Goal: Task Accomplishment & Management: Manage account settings

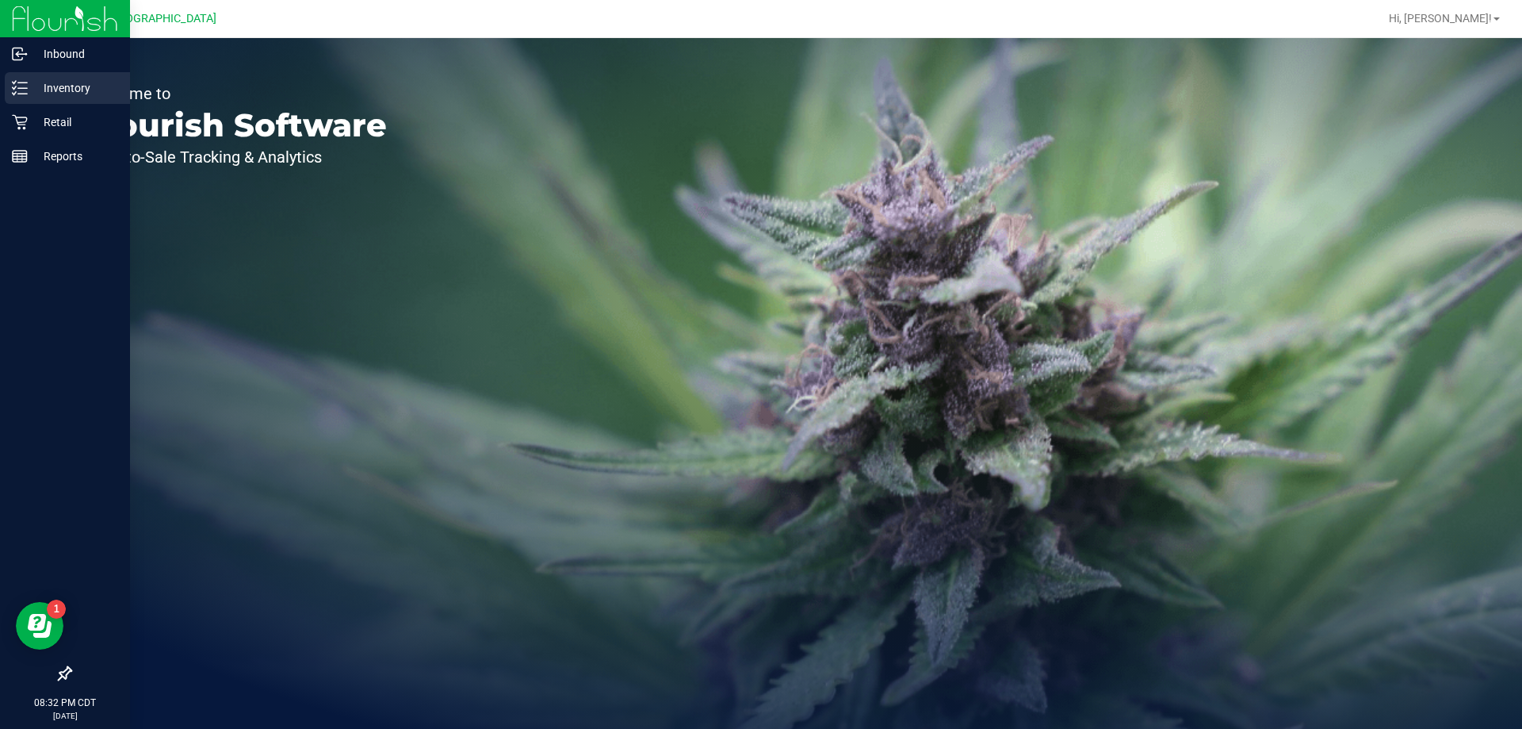
click at [87, 86] on p "Inventory" at bounding box center [75, 87] width 95 height 19
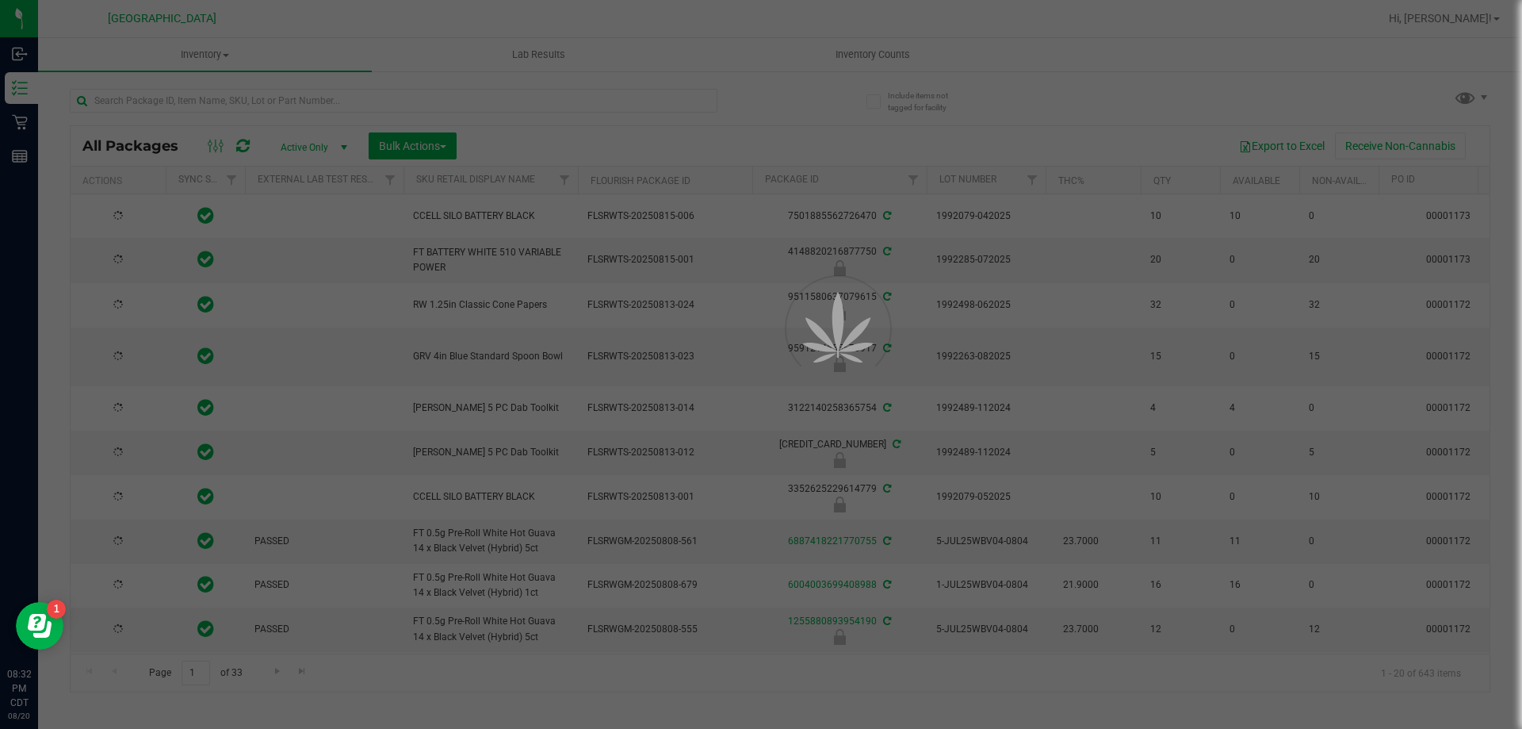
drag, startPoint x: 852, startPoint y: 36, endPoint x: 852, endPoint y: 52, distance: 15.9
click at [852, 52] on div at bounding box center [761, 364] width 1522 height 729
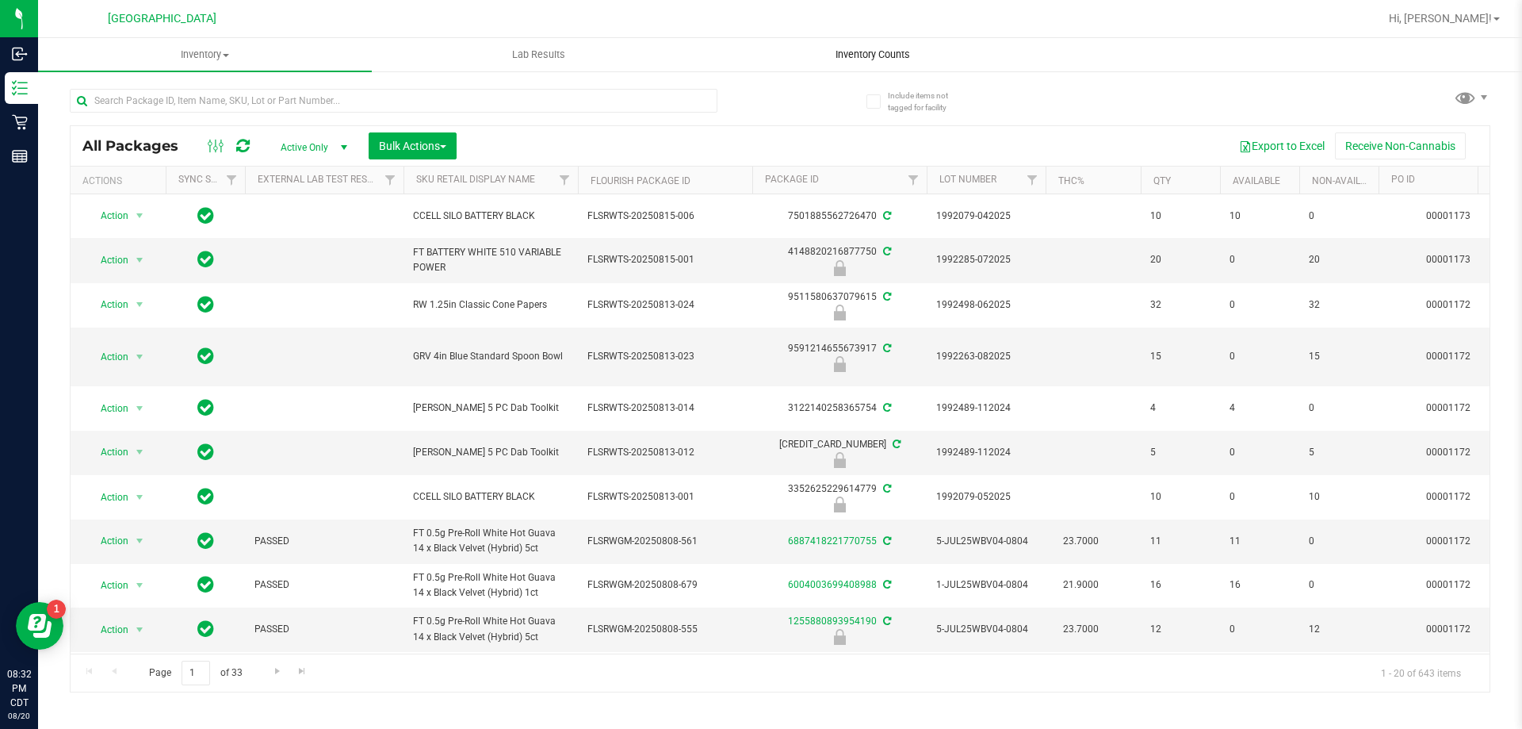
click at [882, 49] on span "Inventory Counts" at bounding box center [872, 55] width 117 height 14
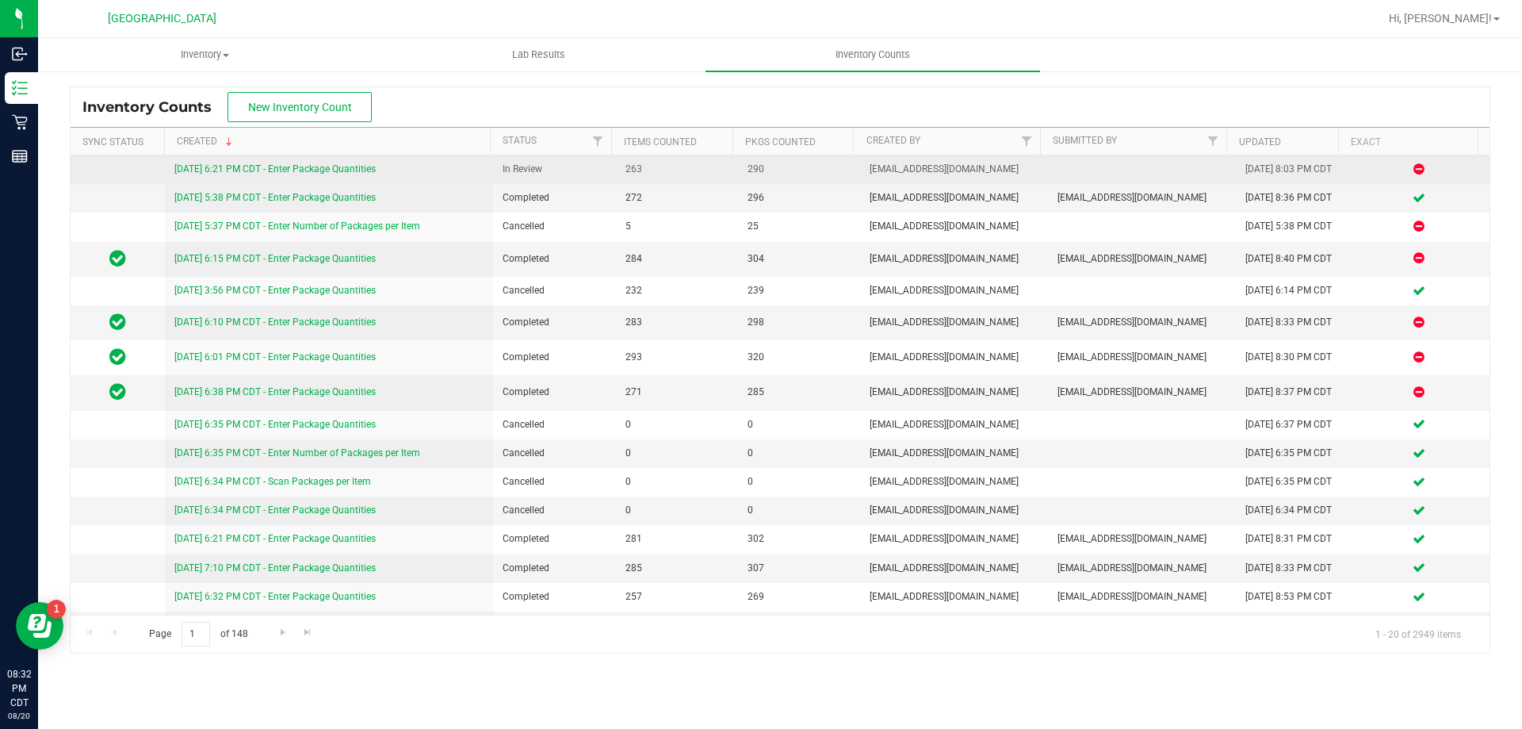
click at [285, 169] on link "[DATE] 6:21 PM CDT - Enter Package Quantities" at bounding box center [274, 168] width 201 height 11
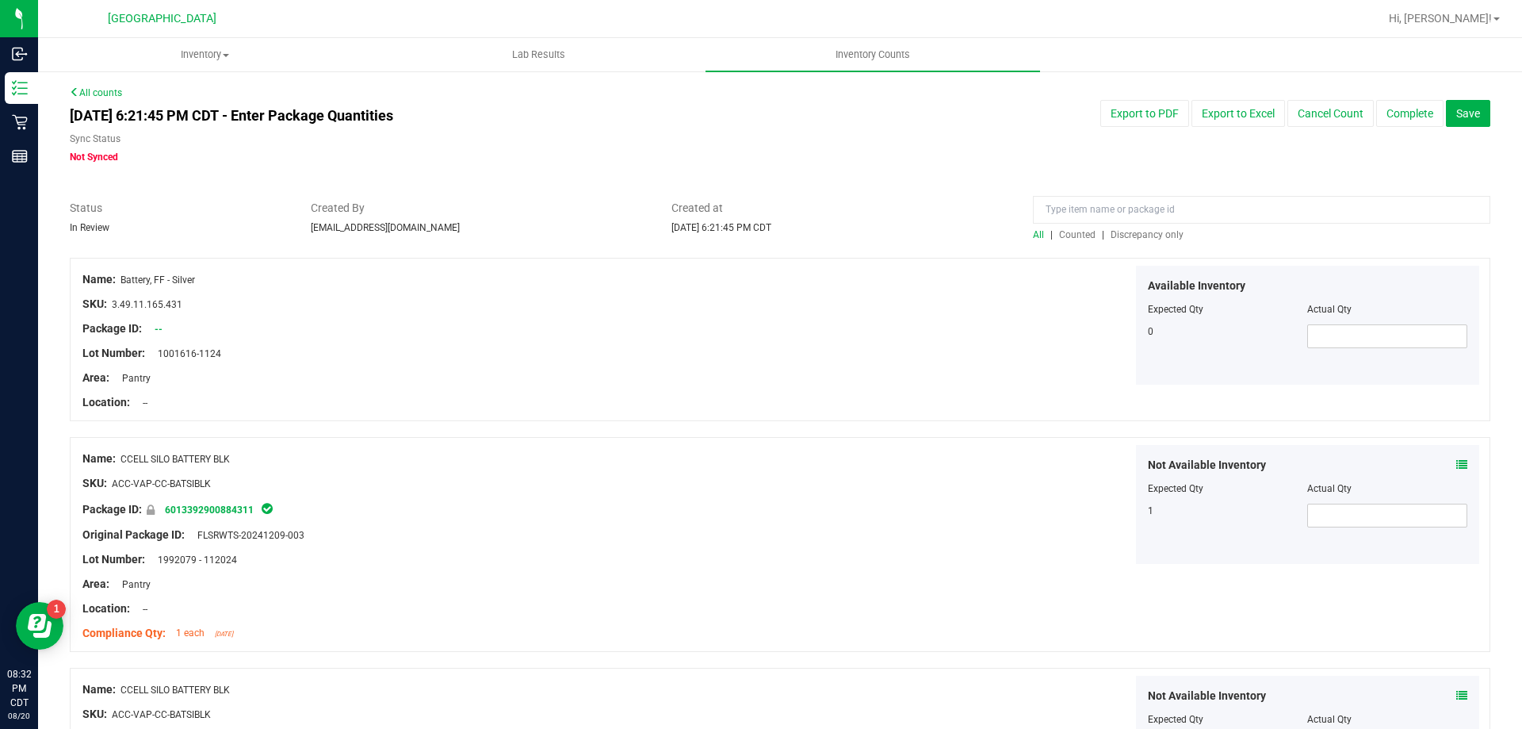
click at [1111, 235] on span "Discrepancy only" at bounding box center [1147, 234] width 73 height 11
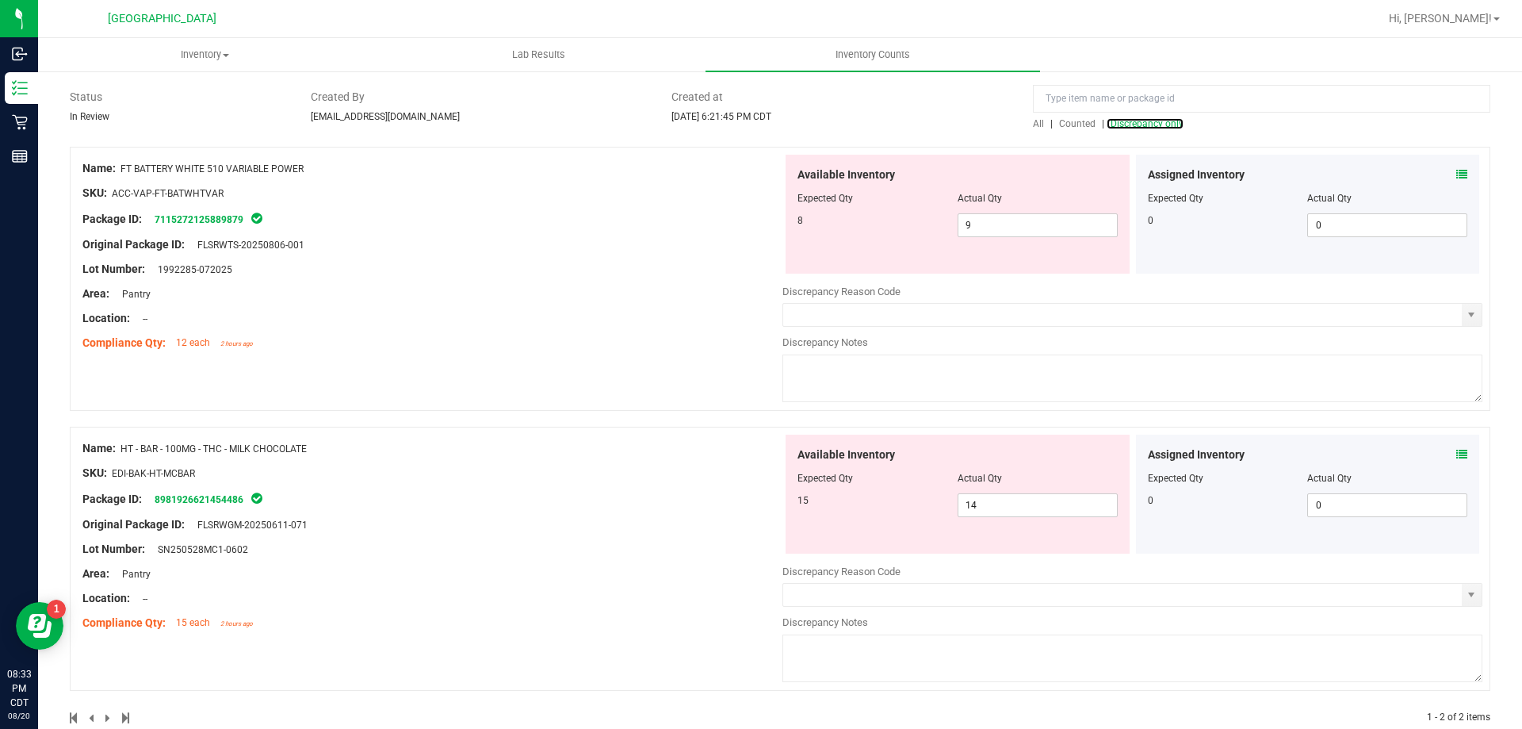
scroll to position [143, 0]
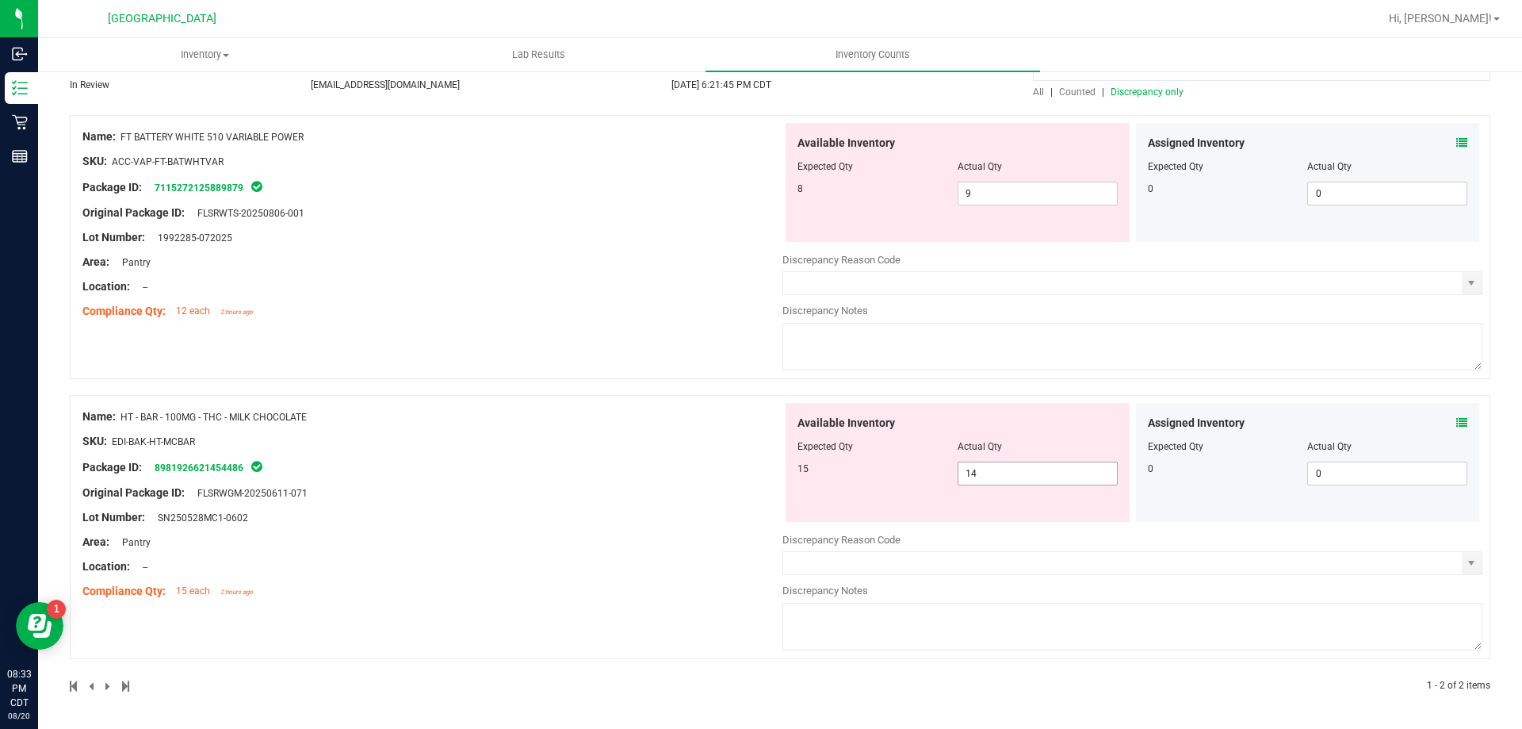
click at [1070, 473] on span "14 14" at bounding box center [1038, 473] width 160 height 24
click at [1456, 417] on icon at bounding box center [1461, 422] width 11 height 11
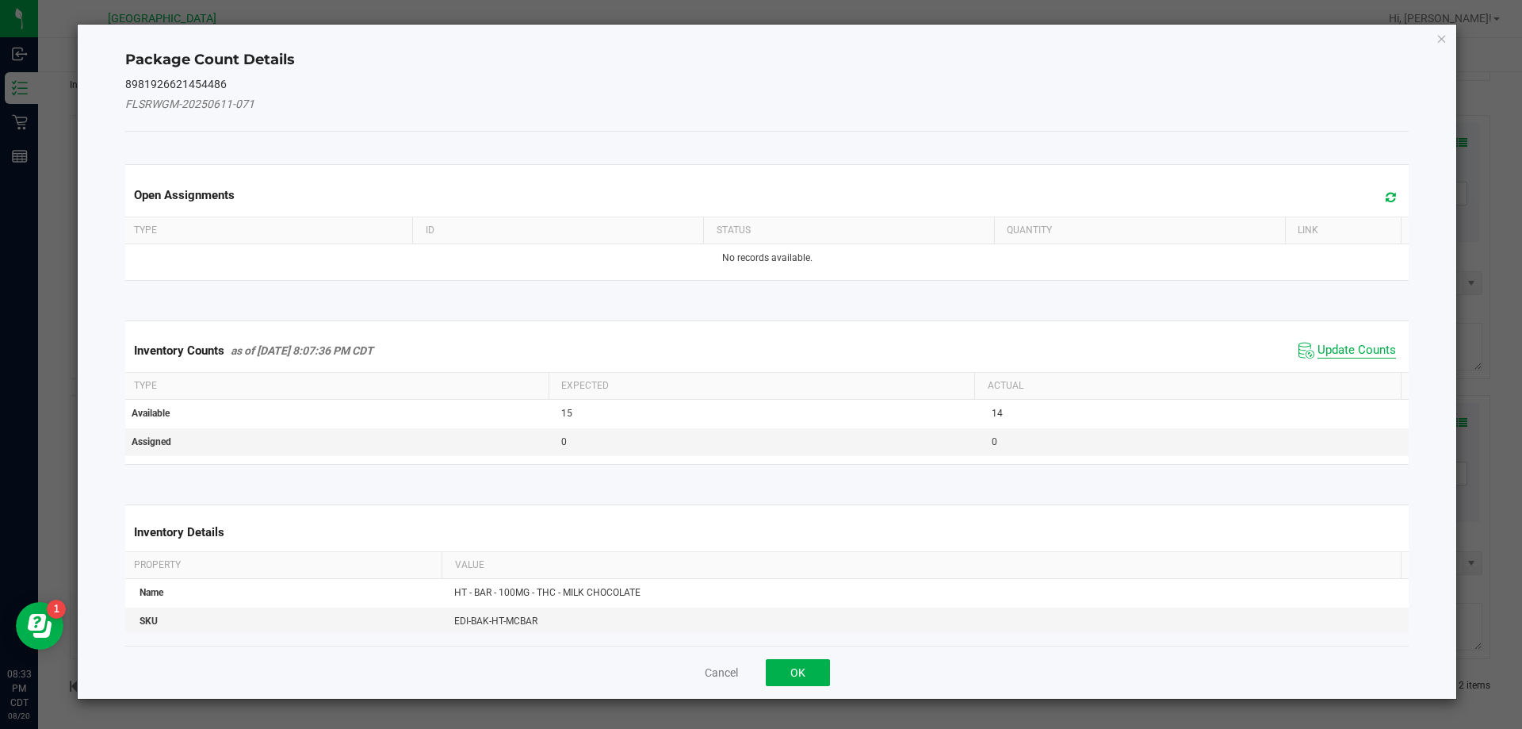
click at [1373, 352] on span "Update Counts" at bounding box center [1357, 351] width 78 height 16
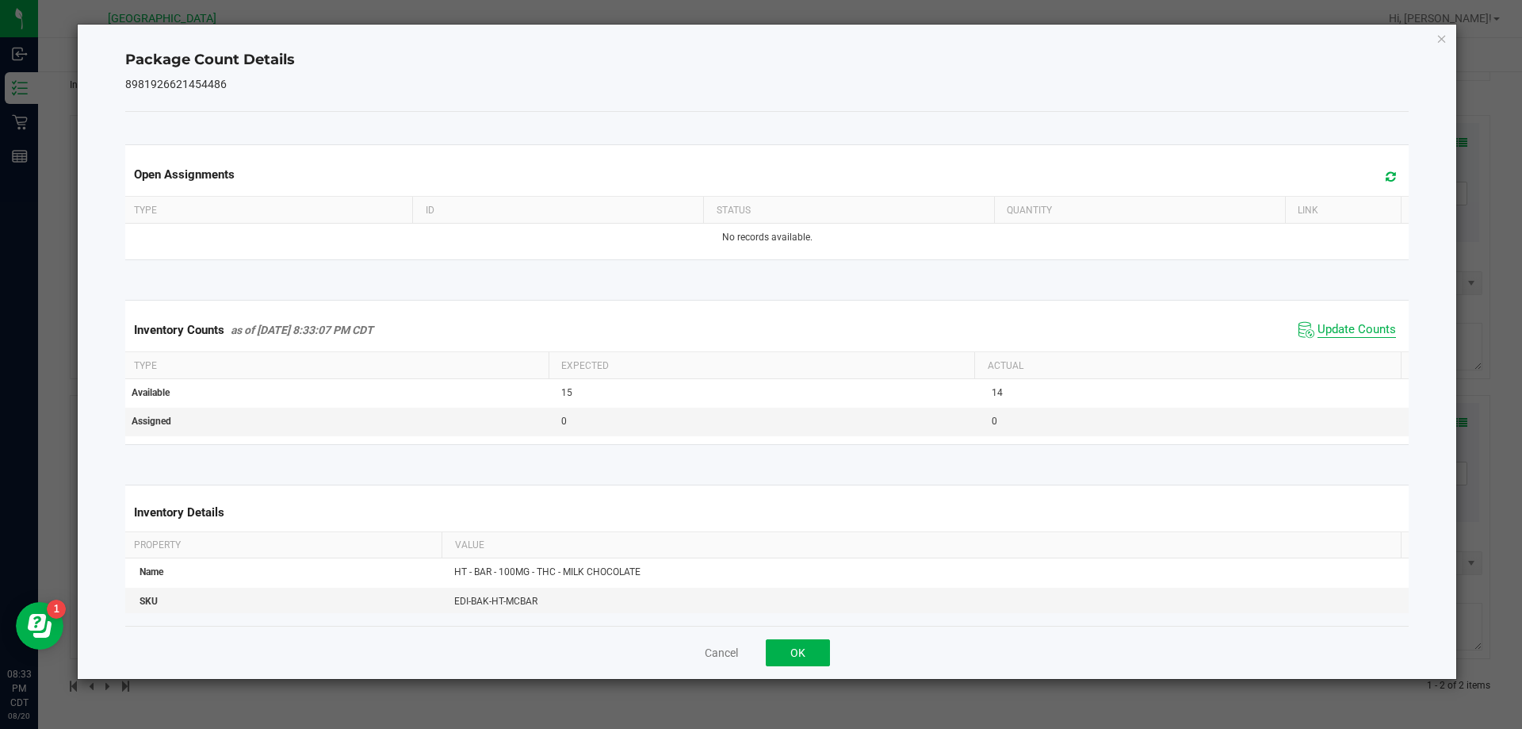
click at [1373, 352] on th "Actual" at bounding box center [1187, 365] width 427 height 27
click at [1363, 327] on span "Update Counts" at bounding box center [1357, 330] width 78 height 16
click at [809, 641] on button "OK" at bounding box center [798, 652] width 64 height 27
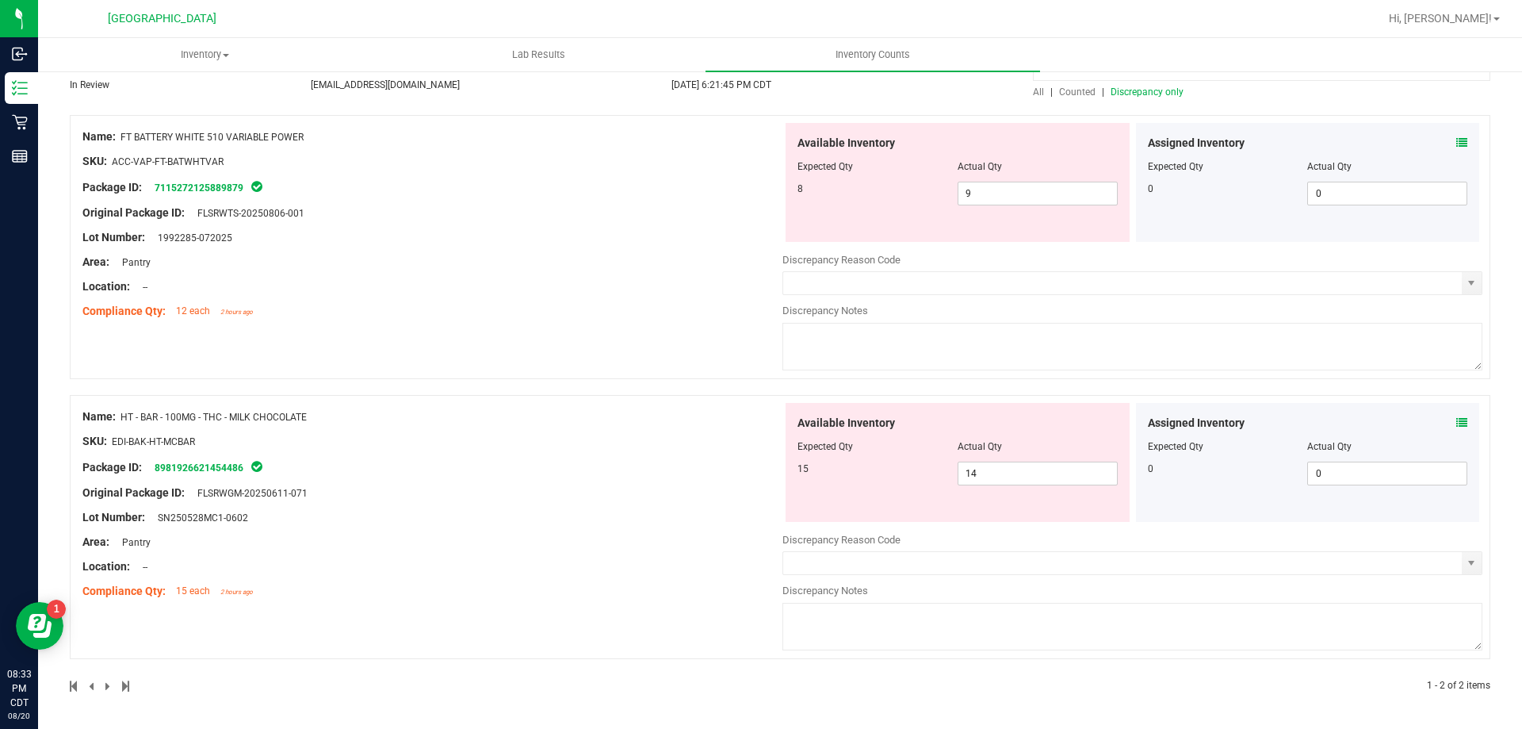
click at [1456, 137] on icon at bounding box center [1461, 142] width 11 height 11
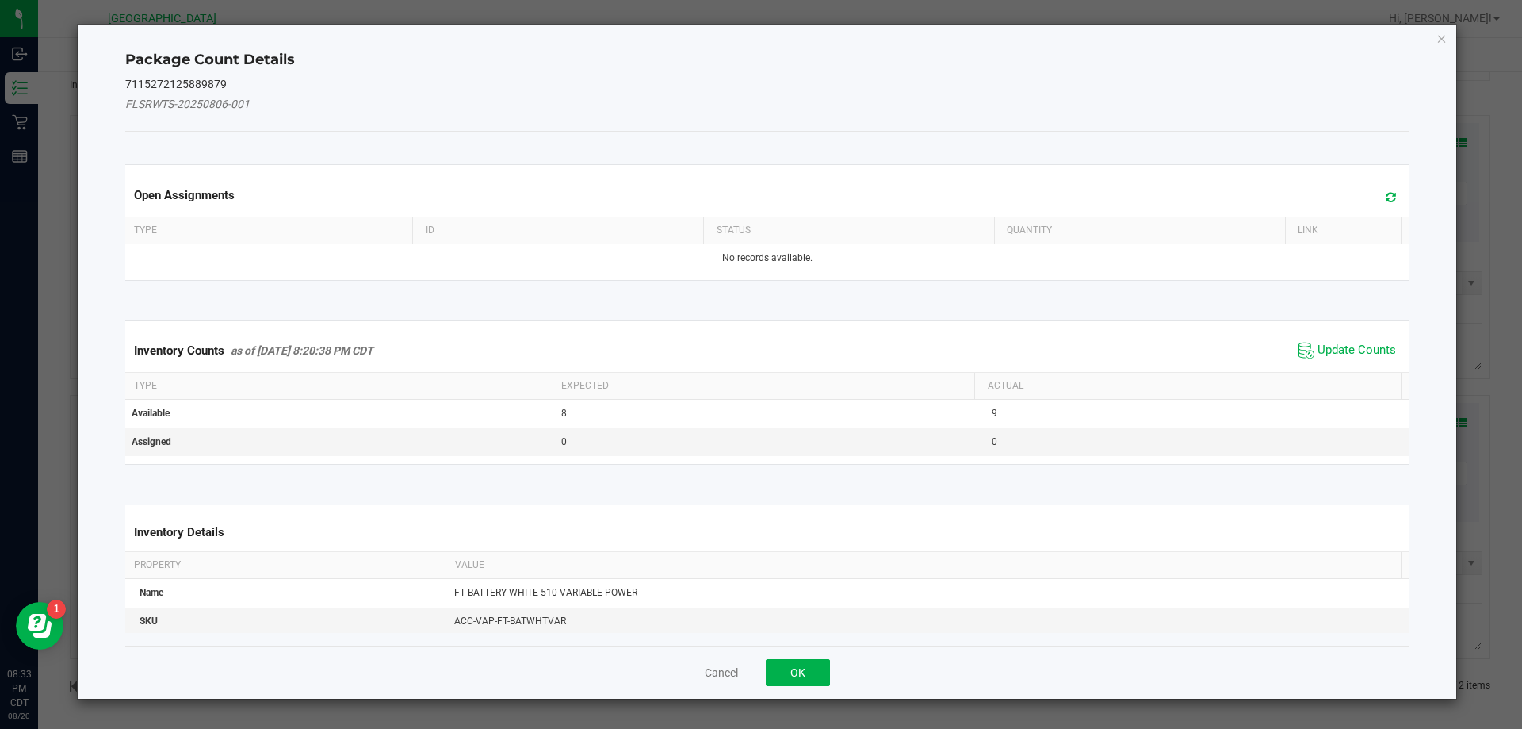
click at [1315, 339] on span "Update Counts" at bounding box center [1347, 351] width 105 height 24
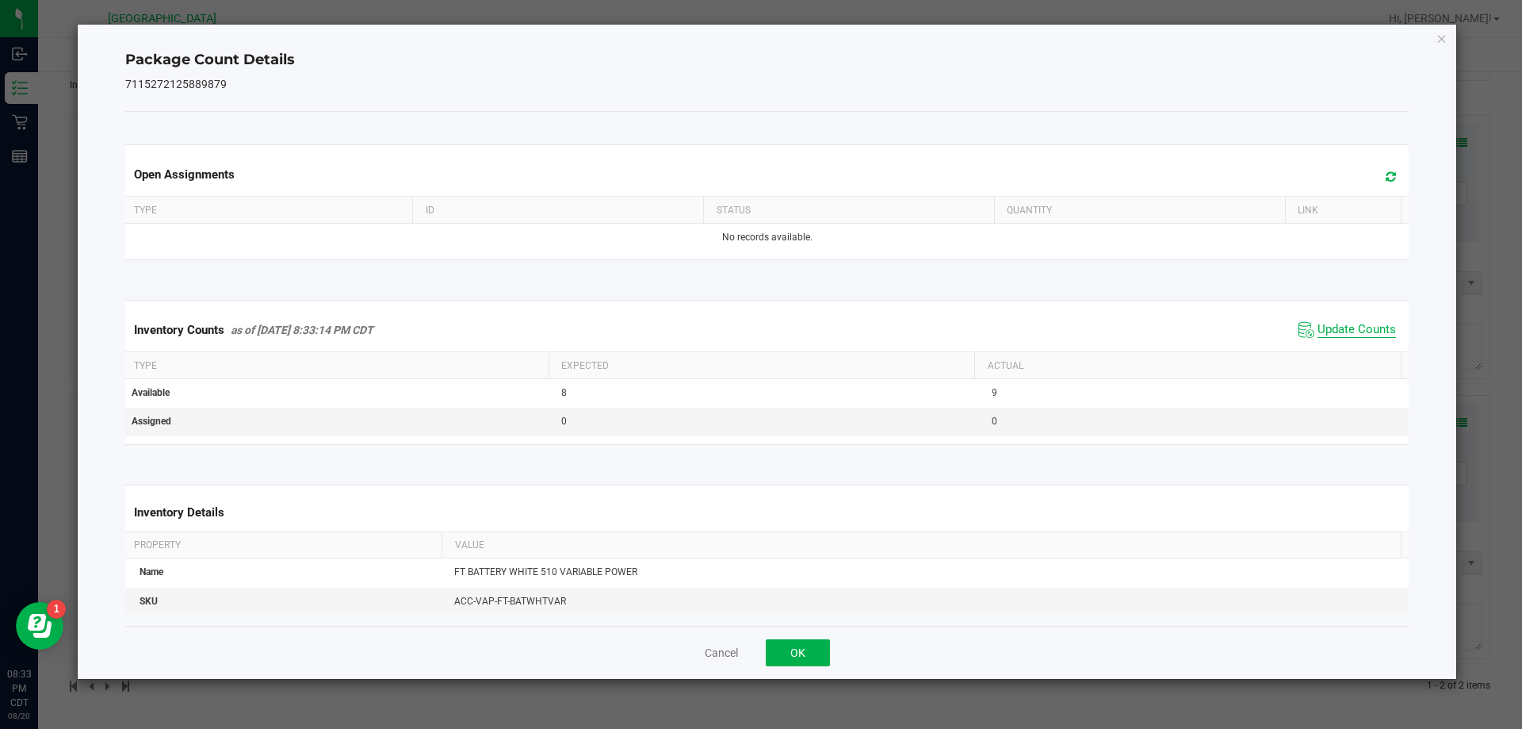
click at [1319, 326] on span "Update Counts" at bounding box center [1357, 330] width 78 height 16
click at [794, 656] on button "OK" at bounding box center [798, 652] width 64 height 27
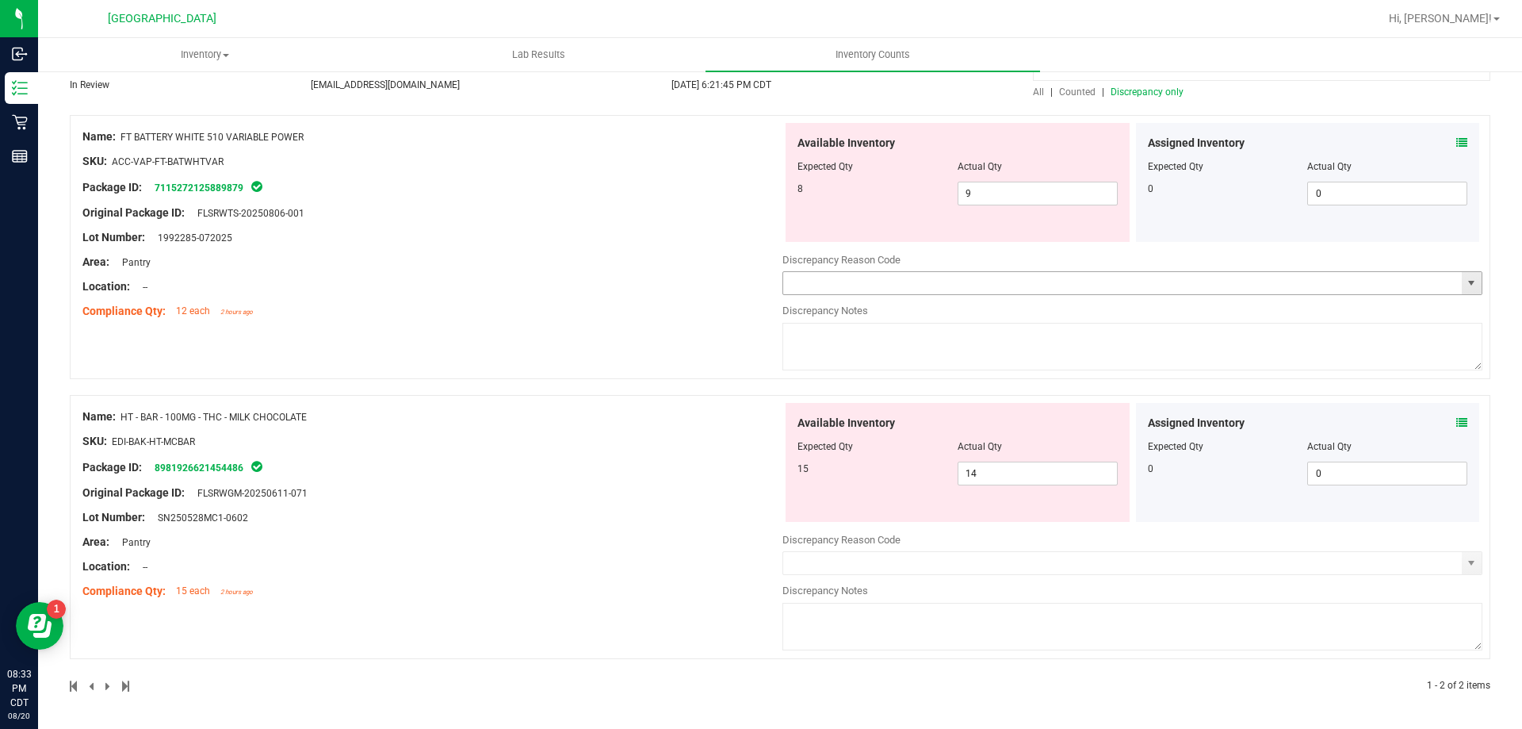
click at [965, 285] on input "text" at bounding box center [1122, 283] width 679 height 22
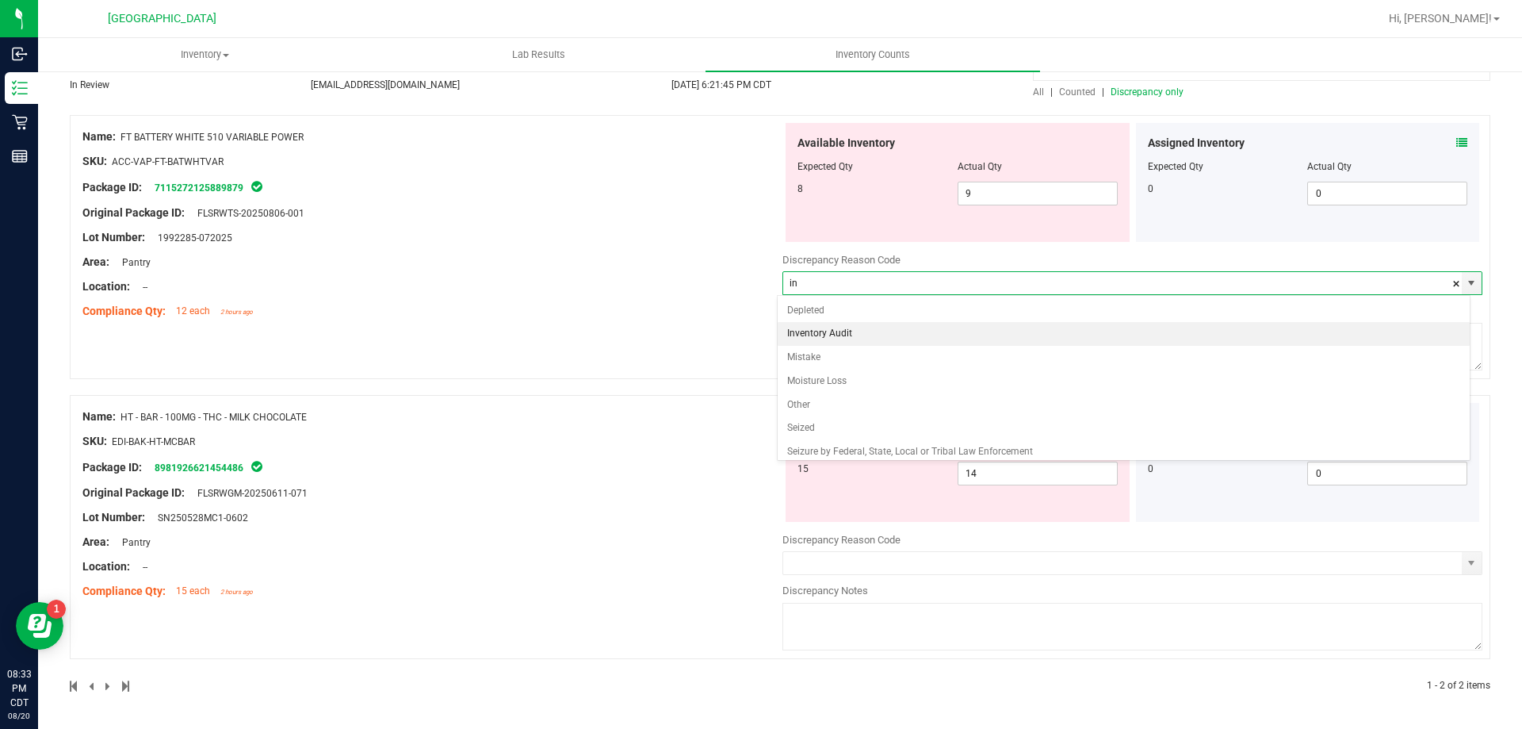
click at [890, 326] on li "Inventory Audit" at bounding box center [1124, 334] width 693 height 24
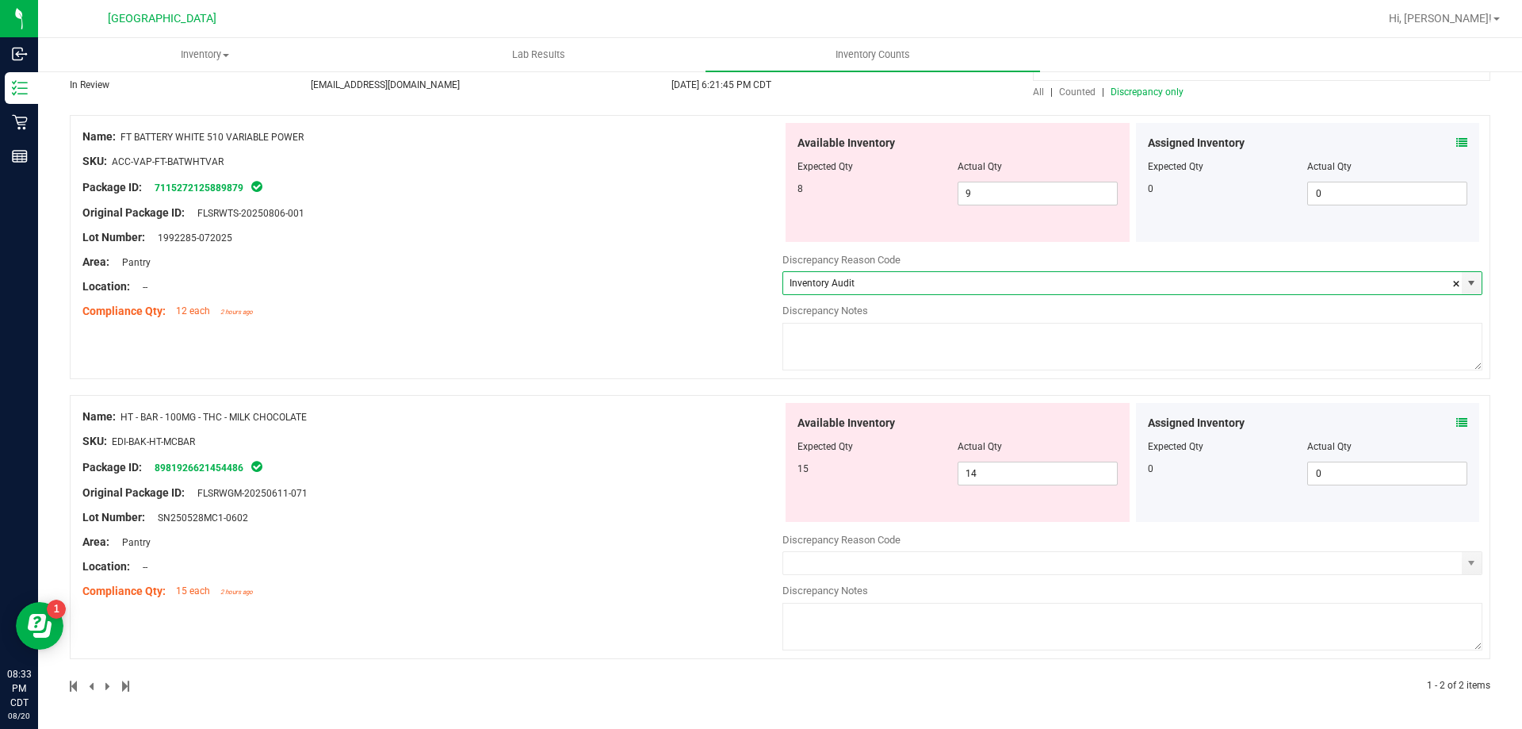
type input "Inventory Audit"
click at [876, 343] on textarea at bounding box center [1133, 347] width 700 height 48
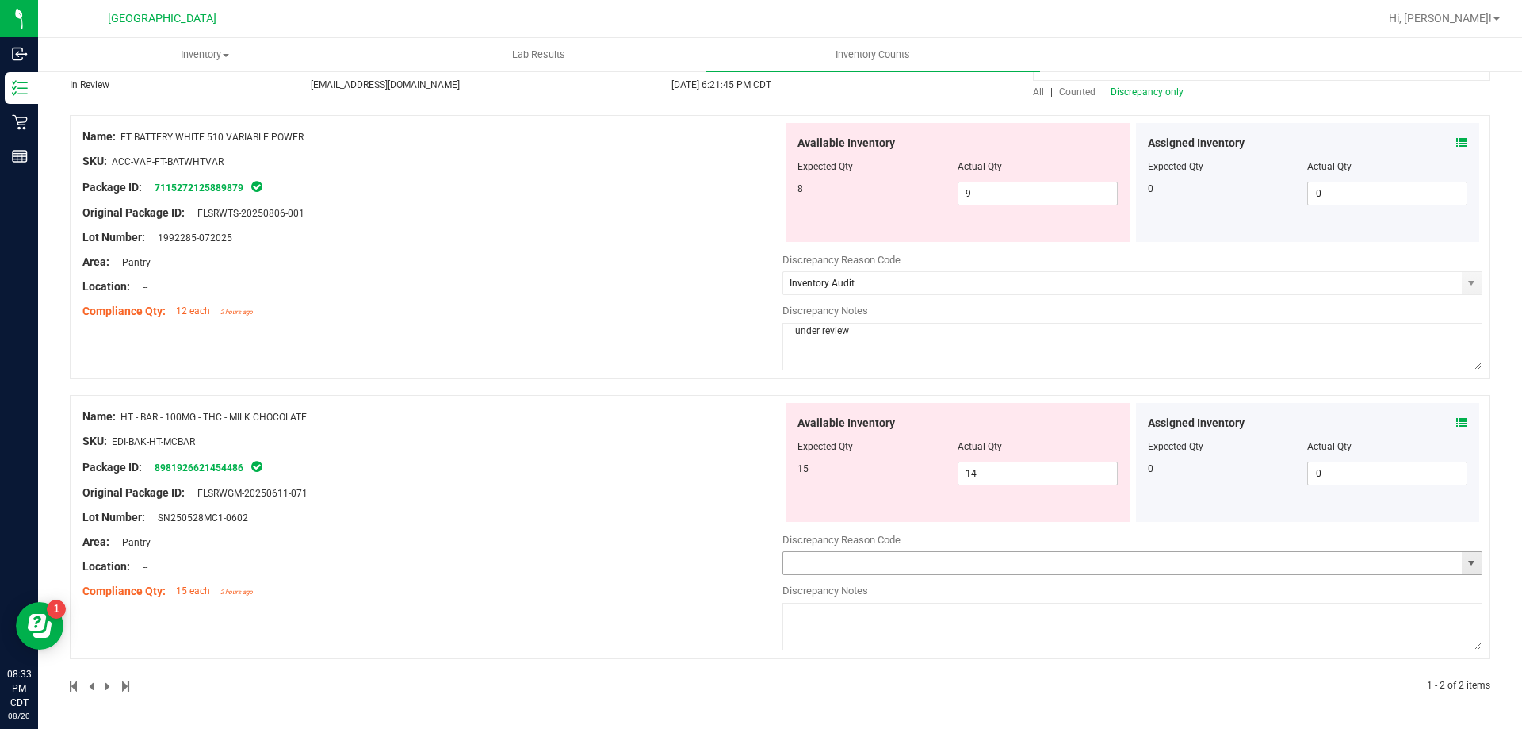
type textarea "under review"
click at [886, 559] on input "text" at bounding box center [1122, 563] width 679 height 22
type input "Inventory Audit"
click at [825, 641] on textarea at bounding box center [1133, 627] width 700 height 48
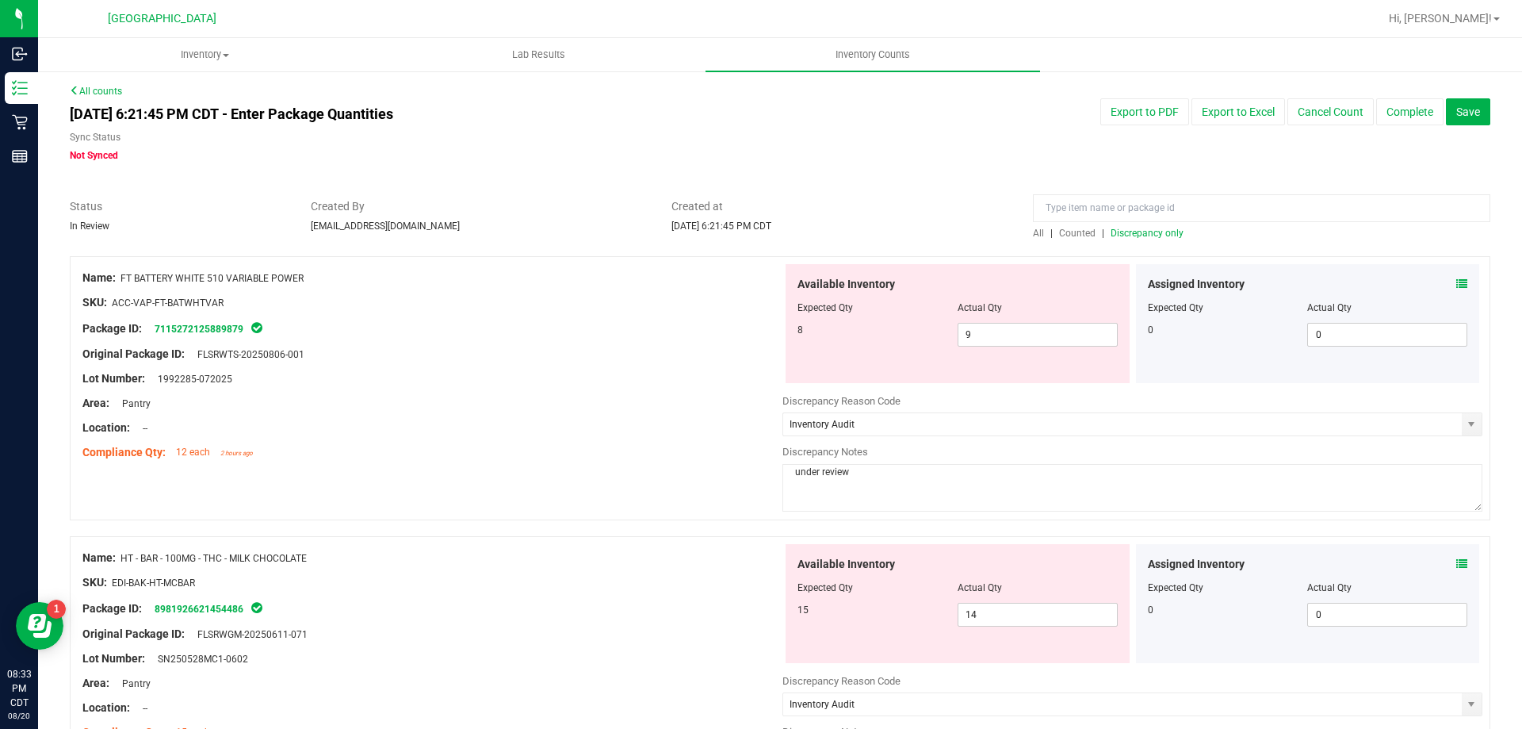
scroll to position [0, 0]
type textarea "under review"
click at [1456, 109] on span "Save" at bounding box center [1468, 113] width 24 height 13
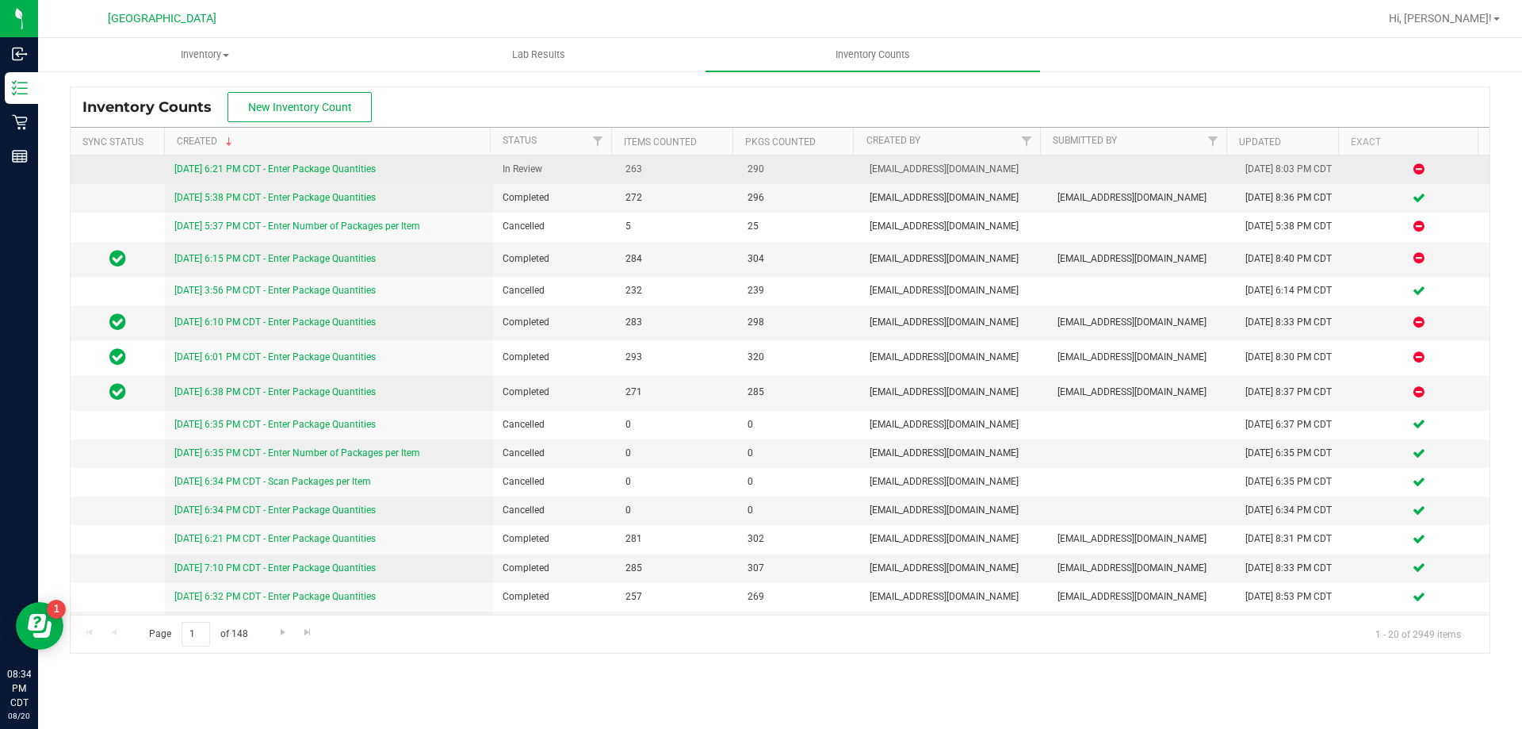
click at [315, 167] on link "[DATE] 6:21 PM CDT - Enter Package Quantities" at bounding box center [274, 168] width 201 height 11
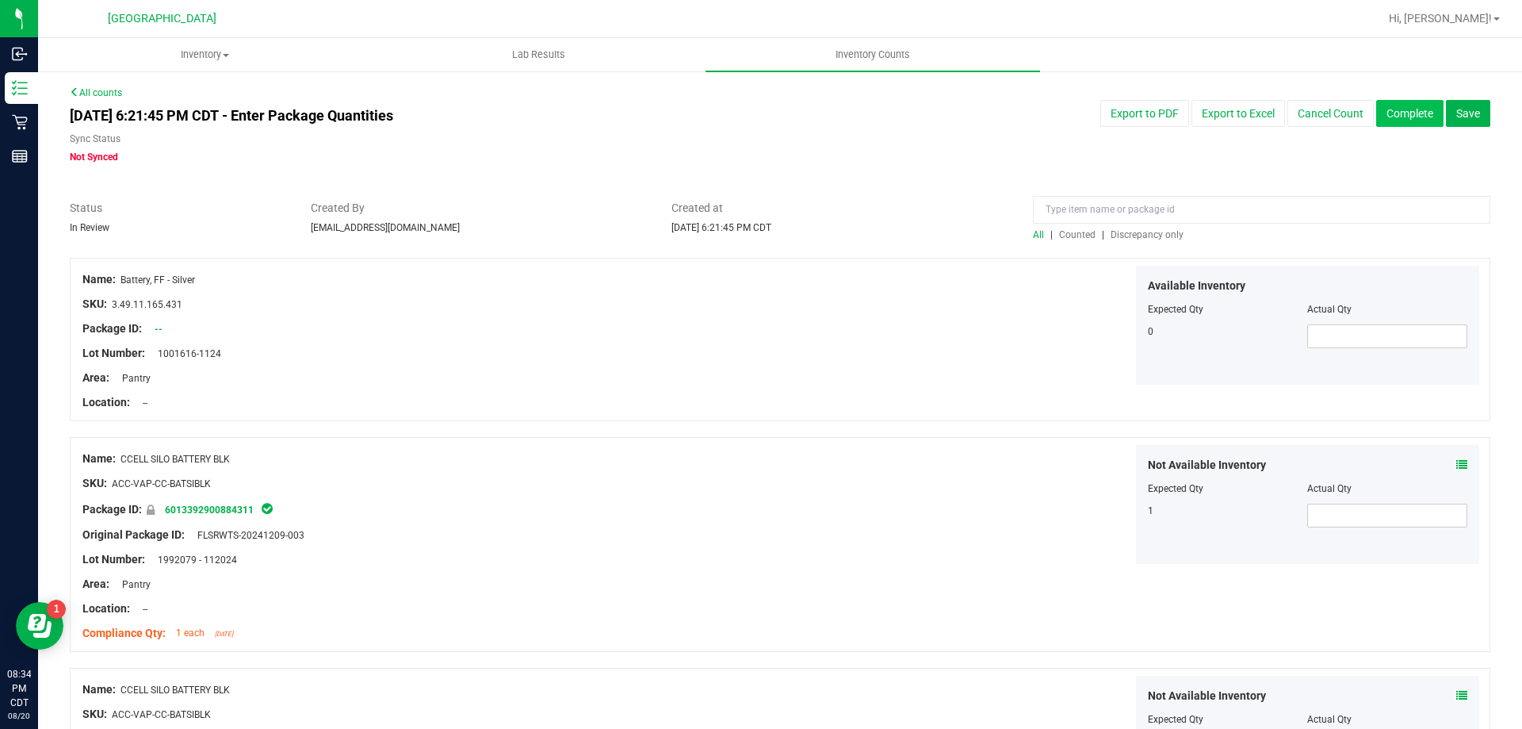
click at [1391, 120] on button "Complete" at bounding box center [1409, 113] width 67 height 27
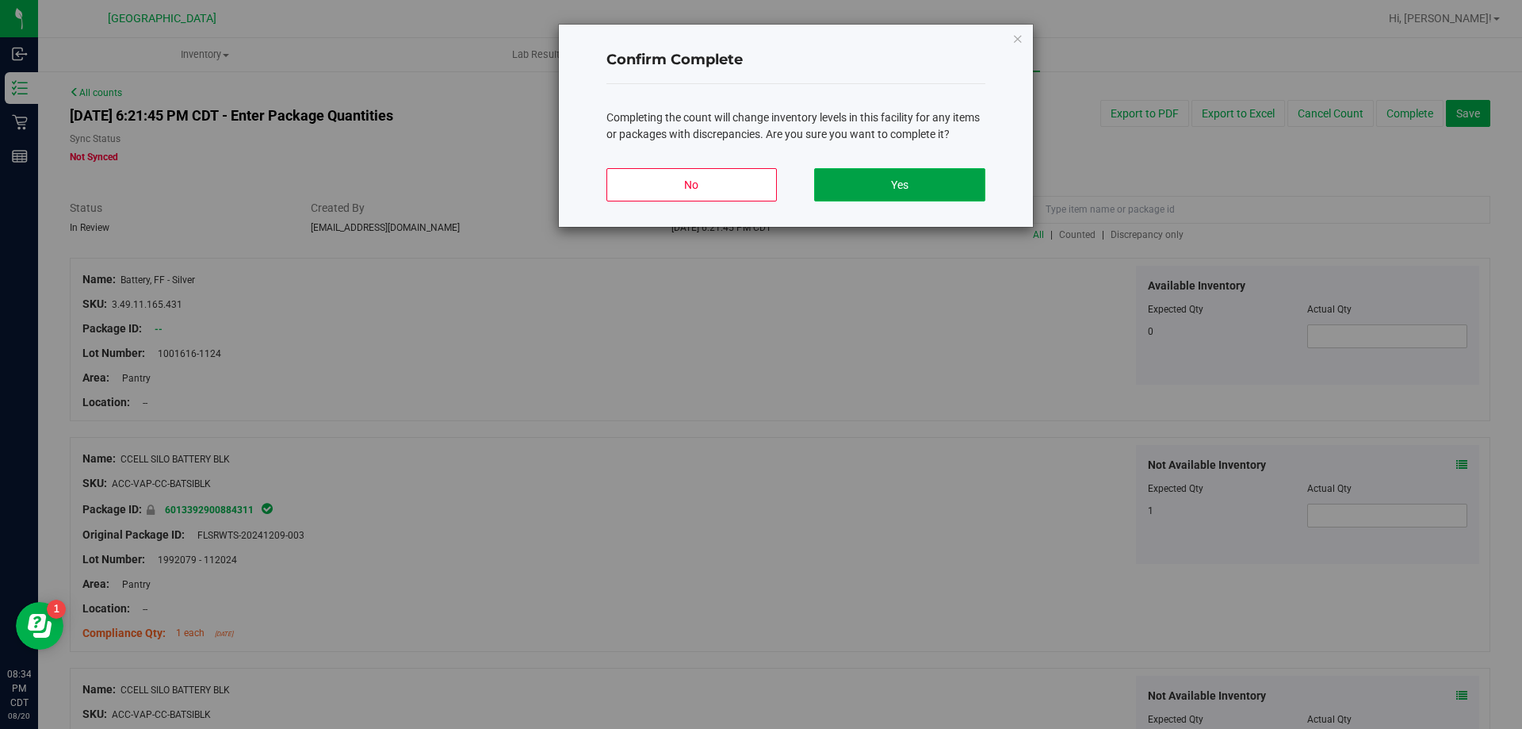
click at [855, 176] on button "Yes" at bounding box center [899, 184] width 170 height 33
